Goal: Information Seeking & Learning: Learn about a topic

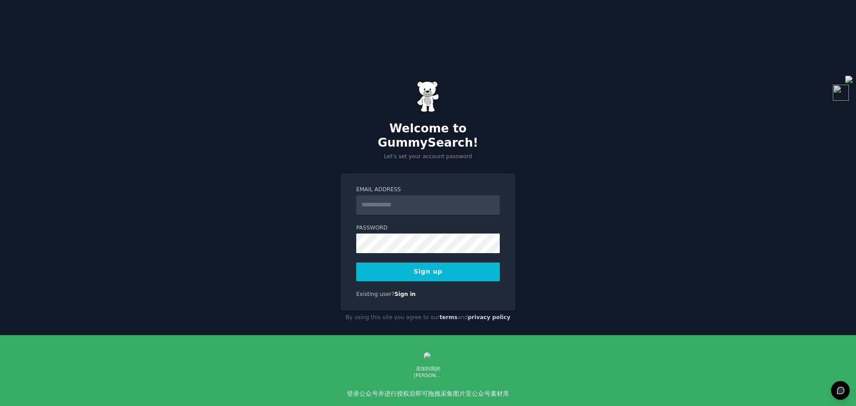
scroll to position [68, 0]
type input "**********"
click at [438, 264] on button "Sign up" at bounding box center [428, 272] width 144 height 19
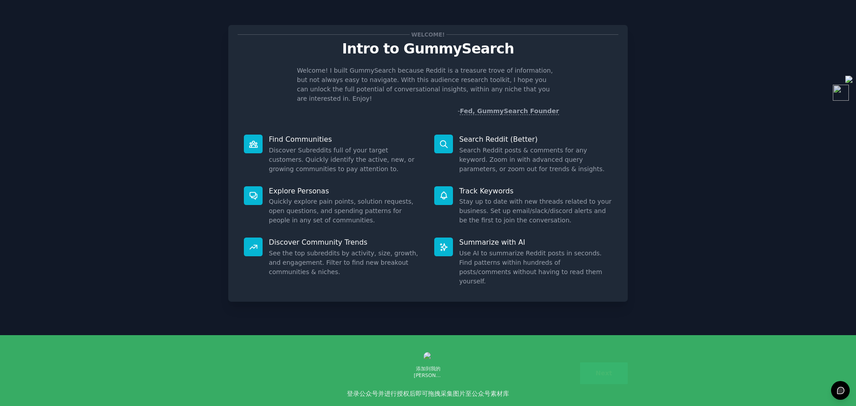
scroll to position [68, 0]
click at [615, 374] on button "Next" at bounding box center [604, 373] width 48 height 22
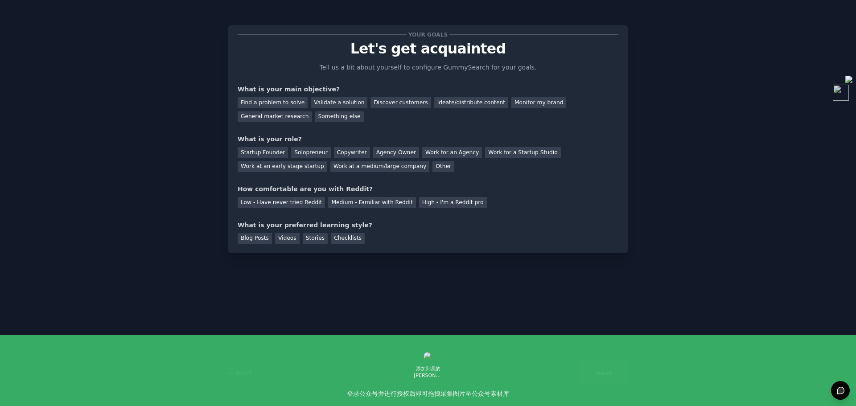
click at [606, 379] on div "Next" at bounding box center [560, 373] width 133 height 22
click at [528, 107] on div "Monitor my brand" at bounding box center [538, 102] width 55 height 11
click at [279, 155] on div "Startup Founder" at bounding box center [263, 152] width 50 height 11
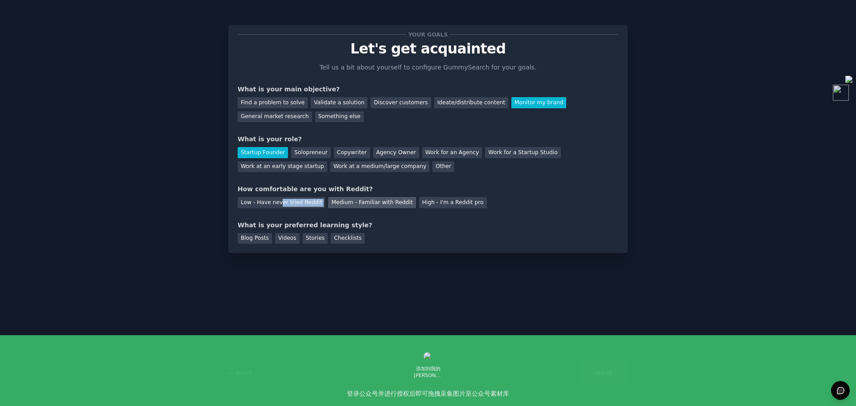
drag, startPoint x: 280, startPoint y: 194, endPoint x: 325, endPoint y: 205, distance: 46.4
type textarea "er tried Reddit"
click at [325, 205] on div "Low - Have never tried Reddit Medium - Familiar with Reddit High - I'm a Reddit…" at bounding box center [428, 201] width 381 height 14
click at [368, 201] on div "Medium - Familiar with Reddit" at bounding box center [371, 202] width 87 height 11
drag, startPoint x: 316, startPoint y: 224, endPoint x: 365, endPoint y: 221, distance: 48.2
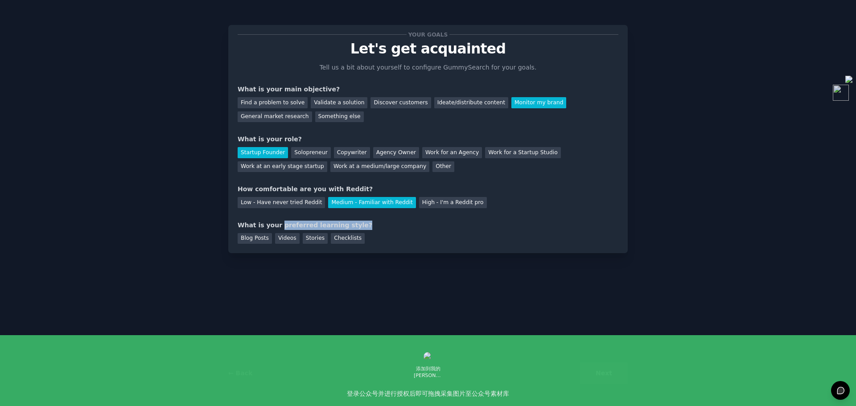
click at [365, 221] on div "What is your preferred learning style?" at bounding box center [428, 225] width 381 height 9
click at [377, 233] on div "Blog Posts Videos Stories Checklists" at bounding box center [428, 237] width 381 height 14
drag, startPoint x: 280, startPoint y: 226, endPoint x: 370, endPoint y: 226, distance: 90.5
click at [370, 226] on div "What is your preferred learning style?" at bounding box center [428, 225] width 381 height 9
click at [393, 236] on div "Blog Posts Videos Stories Checklists" at bounding box center [428, 237] width 381 height 14
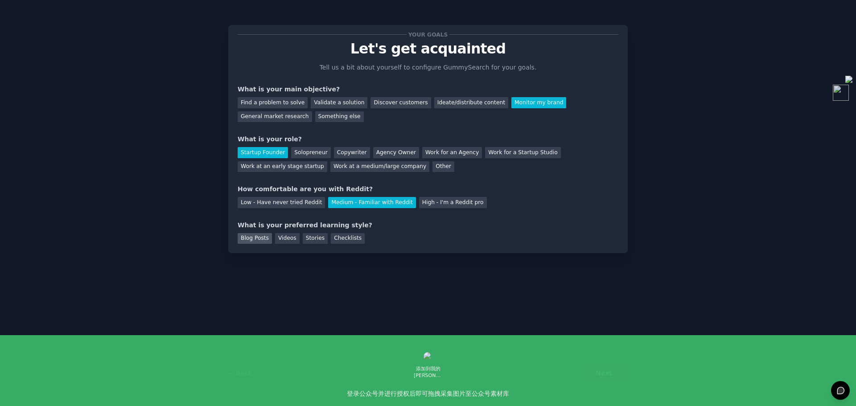
click at [247, 238] on div "Blog Posts" at bounding box center [255, 238] width 34 height 11
click at [603, 375] on button "Next" at bounding box center [604, 373] width 48 height 22
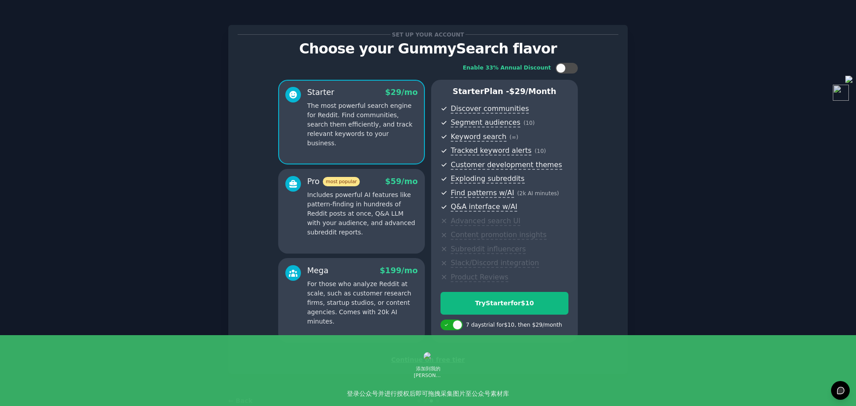
click at [448, 362] on div "Continue on free tier" at bounding box center [428, 359] width 381 height 9
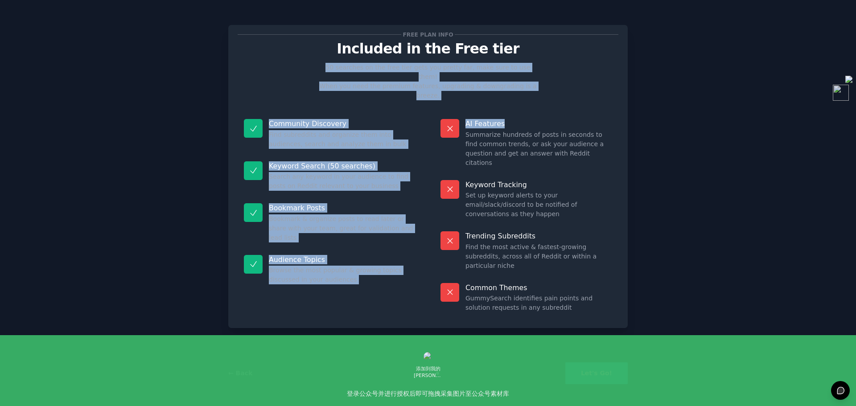
drag, startPoint x: 367, startPoint y: 70, endPoint x: 563, endPoint y: 99, distance: 198.3
click at [563, 99] on div "Free plan info Included in the Free tier 50 searches on the free tier gets you …" at bounding box center [428, 176] width 381 height 284
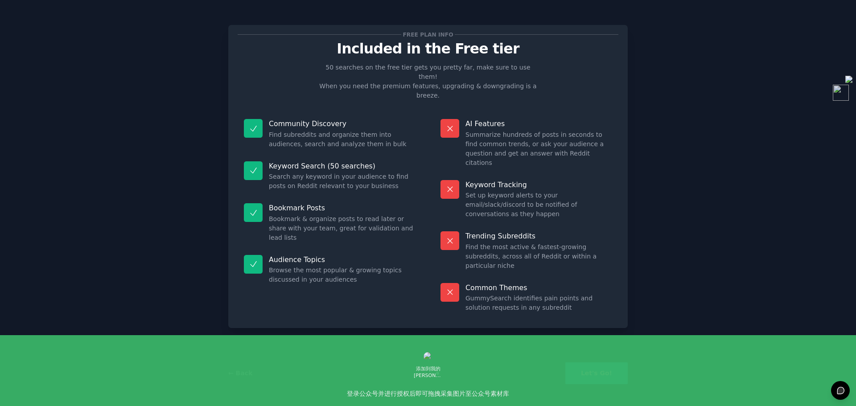
click at [596, 130] on dd "Summarize hundreds of posts in seconds to find common trends, or ask your audie…" at bounding box center [538, 148] width 147 height 37
click at [611, 373] on button "Let's Go!" at bounding box center [596, 373] width 62 height 22
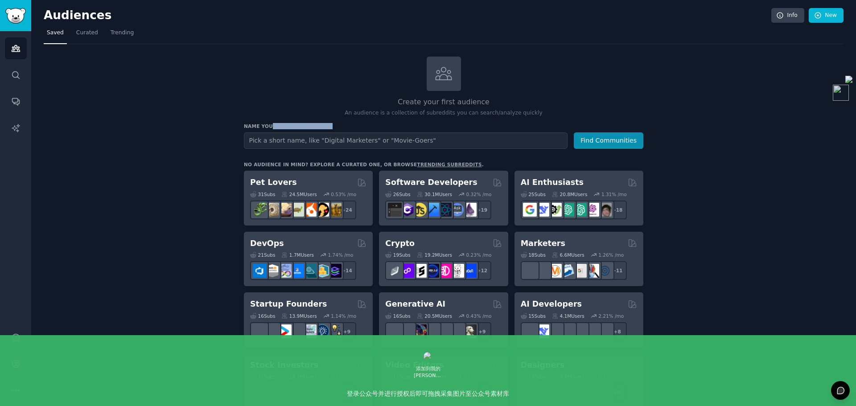
drag, startPoint x: 270, startPoint y: 125, endPoint x: 338, endPoint y: 132, distance: 69.0
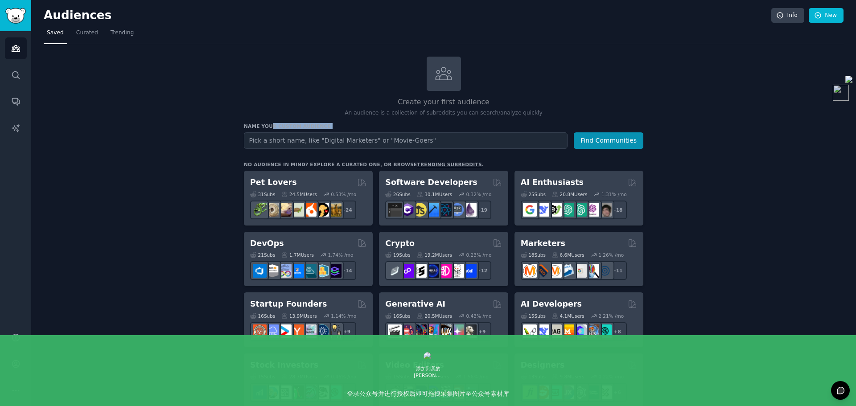
click at [338, 132] on div "Name your custom audience Audience Name Find Communities" at bounding box center [443, 136] width 399 height 26
click at [469, 127] on h3 "Name your custom audience" at bounding box center [443, 126] width 399 height 6
click at [81, 39] on link "Curated" at bounding box center [87, 35] width 28 height 18
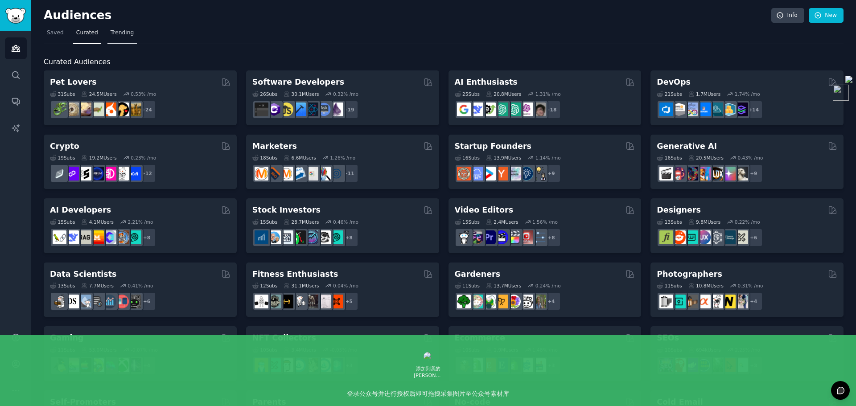
click at [124, 36] on span "Trending" at bounding box center [122, 33] width 23 height 8
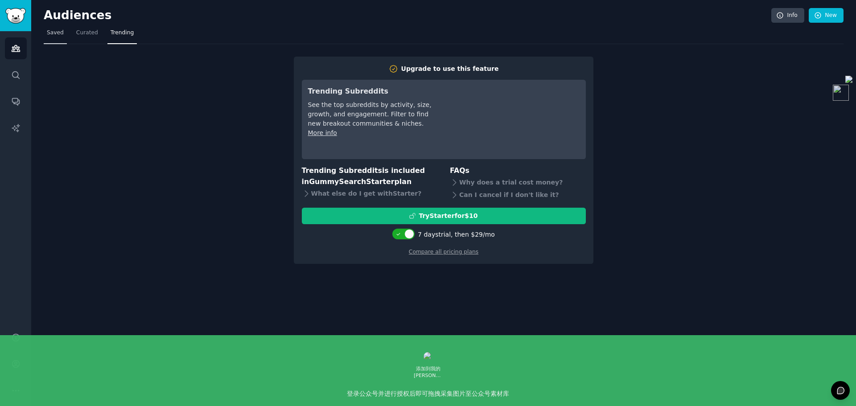
click at [61, 32] on span "Saved" at bounding box center [55, 33] width 17 height 8
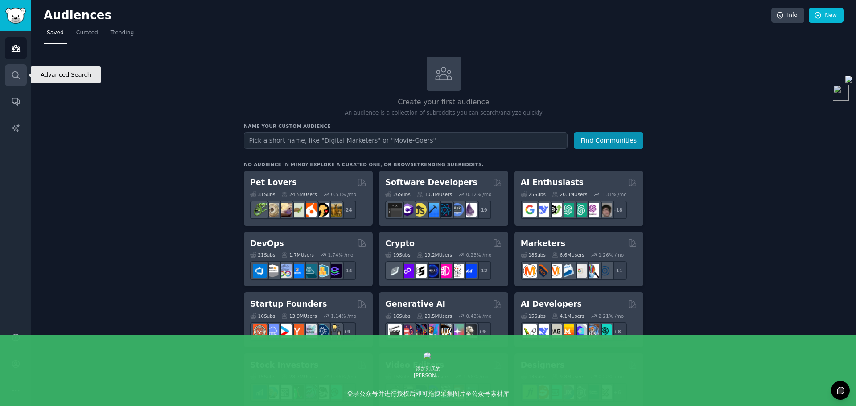
click at [13, 78] on icon "Sidebar" at bounding box center [15, 74] width 9 height 9
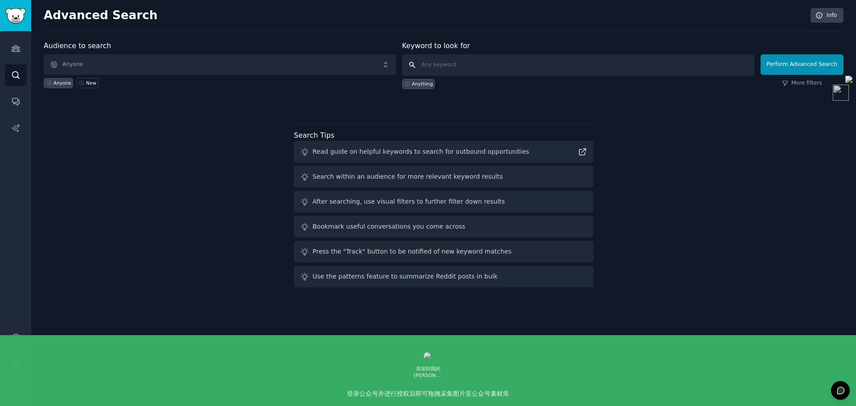
click at [549, 72] on input "text" at bounding box center [578, 64] width 352 height 21
click at [550, 68] on input "text" at bounding box center [578, 64] width 352 height 21
type input "minipc"
click button "Perform Advanced Search" at bounding box center [801, 64] width 83 height 21
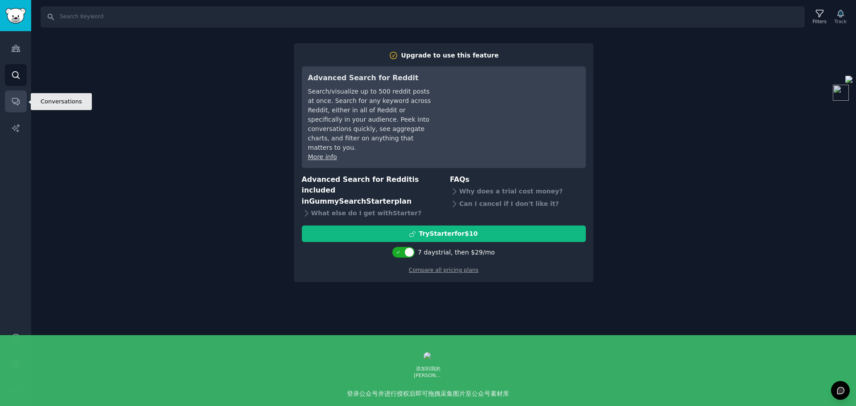
click at [7, 108] on link "Conversations" at bounding box center [16, 101] width 22 height 22
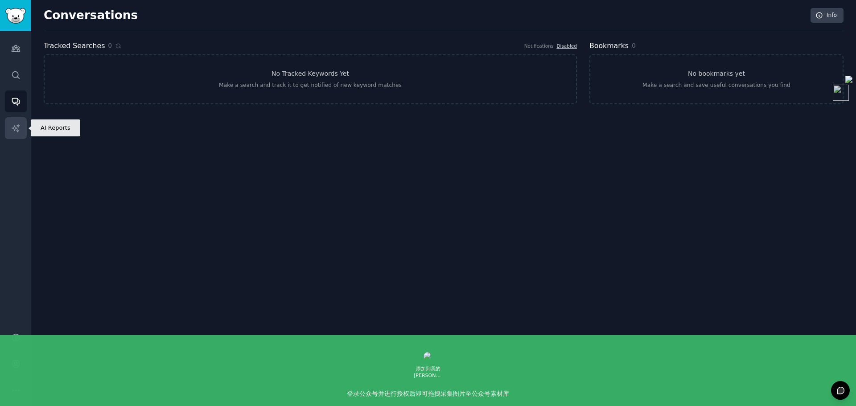
click at [6, 135] on link "AI Reports" at bounding box center [16, 128] width 22 height 22
